Goal: Use online tool/utility: Use online tool/utility

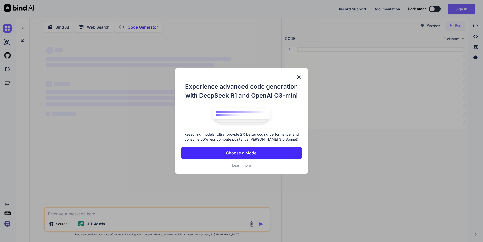
click at [298, 76] on img at bounding box center [299, 77] width 6 height 6
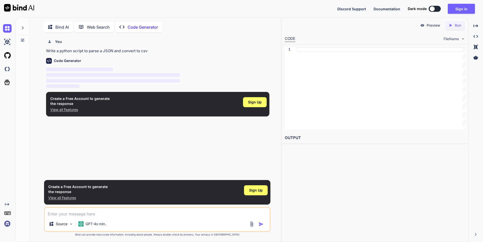
scroll to position [2, 0]
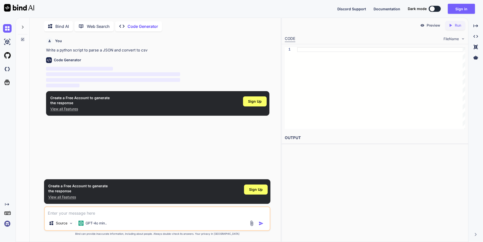
click at [312, 47] on div "1" at bounding box center [375, 88] width 186 height 88
type textarea "x"
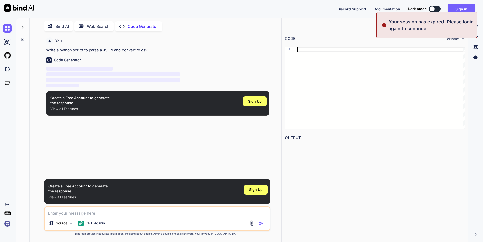
click at [308, 50] on div at bounding box center [381, 88] width 168 height 82
click at [304, 67] on div at bounding box center [381, 88] width 168 height 82
